Goal: Task Accomplishment & Management: Use online tool/utility

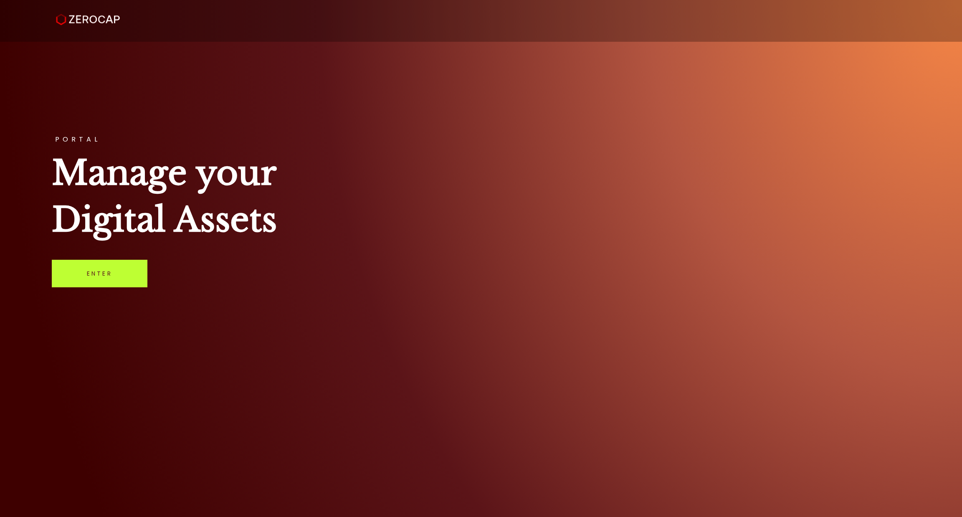
click at [99, 273] on link "Enter" at bounding box center [100, 274] width 96 height 28
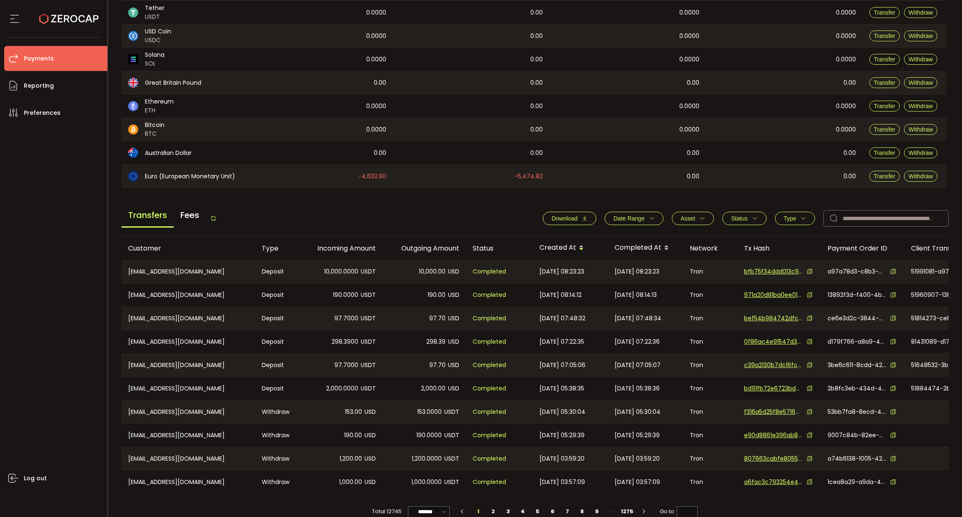
scroll to position [159, 0]
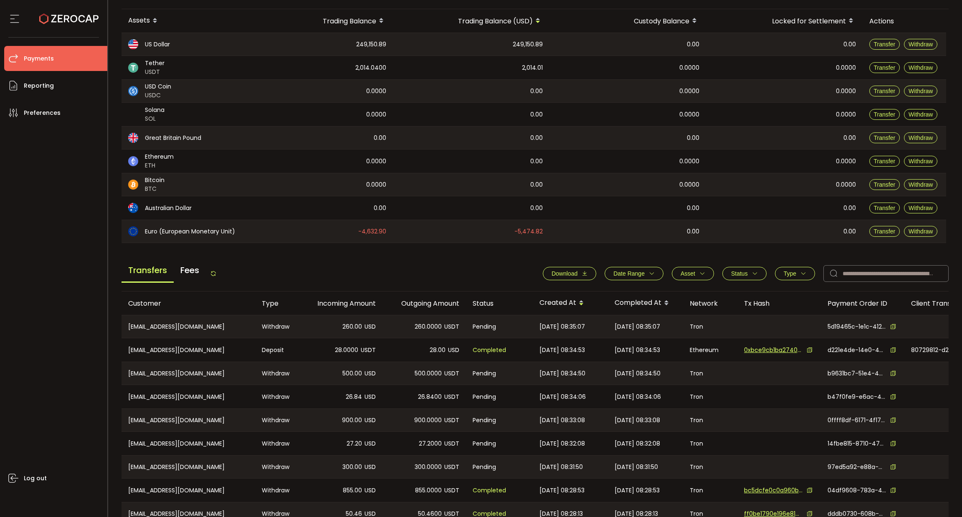
scroll to position [159, 0]
